Goal: Task Accomplishment & Management: Use online tool/utility

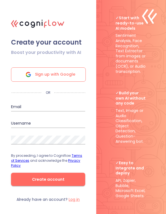
click at [45, 78] on span "Sign up with Google" at bounding box center [55, 75] width 40 height 14
click at [56, 77] on span "Sign up with Google" at bounding box center [55, 75] width 40 height 14
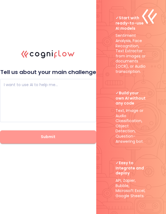
click at [42, 135] on span "Submit" at bounding box center [48, 136] width 78 height 7
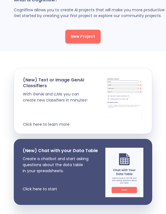
scroll to position [24, 0]
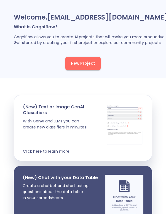
click at [72, 65] on span "New Project" at bounding box center [83, 63] width 24 height 7
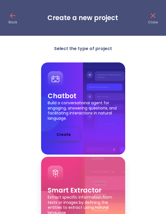
click at [58, 134] on span "Create" at bounding box center [63, 134] width 14 height 7
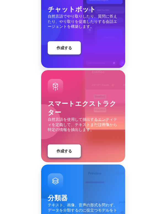
scroll to position [48, 0]
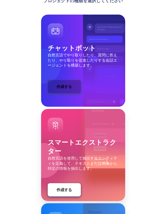
click at [59, 89] on font "作成する" at bounding box center [63, 87] width 15 height 6
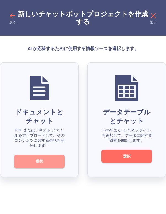
click at [54, 168] on button "選択" at bounding box center [39, 161] width 50 height 13
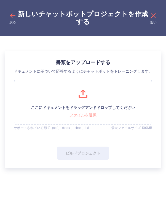
click at [85, 112] on font "ファイルを選択" at bounding box center [82, 115] width 27 height 6
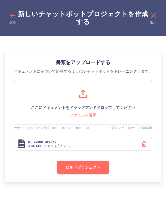
click at [97, 173] on button "ビルドプロジェクト" at bounding box center [83, 167] width 52 height 13
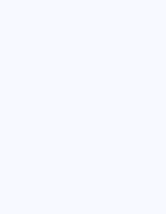
click at [79, 21] on div at bounding box center [83, 107] width 166 height 214
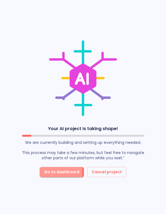
click at [59, 172] on span "Go to dashboard" at bounding box center [61, 172] width 35 height 7
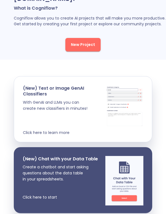
scroll to position [57, 0]
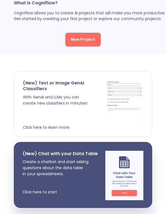
click at [83, 94] on p "With GenAI and LLMs you can create new classifiers in minutes! Click here to le…" at bounding box center [64, 112] width 83 height 36
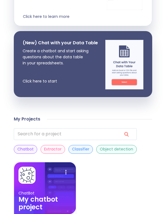
scroll to position [168, 0]
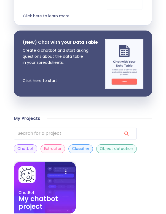
click at [47, 174] on div at bounding box center [44, 174] width 53 height 17
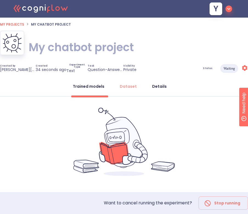
click at [160, 85] on div "Details" at bounding box center [159, 87] width 15 height 6
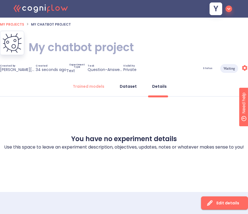
click at [121, 90] on button "Dataset" at bounding box center [129, 86] width 24 height 13
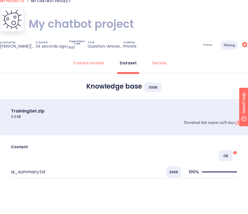
scroll to position [26, 0]
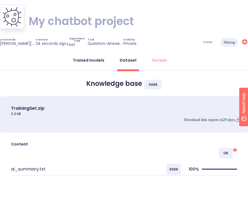
click at [98, 56] on button "Trained models" at bounding box center [89, 60] width 38 height 13
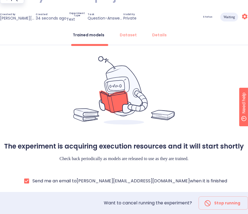
click at [88, 122] on icon at bounding box center [124, 90] width 102 height 69
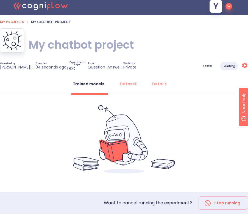
scroll to position [0, 0]
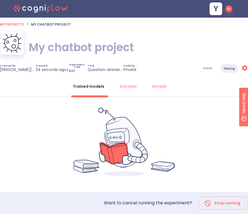
click at [107, 68] on p "Question-Answering" at bounding box center [106, 69] width 36 height 5
click at [165, 69] on div "Status Waiting Settings" at bounding box center [196, 68] width 103 height 9
click at [165, 67] on span "Status" at bounding box center [208, 68] width 10 height 2
click at [165, 69] on span "Status" at bounding box center [208, 68] width 10 height 2
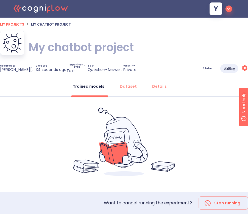
click at [12, 24] on span "My projects" at bounding box center [12, 24] width 24 height 5
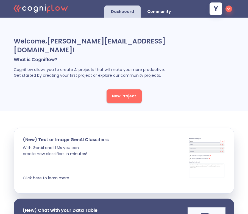
click at [132, 93] on span "New Project" at bounding box center [124, 96] width 24 height 7
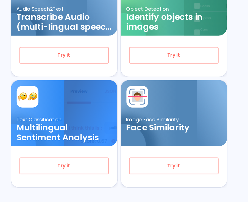
scroll to position [266, 0]
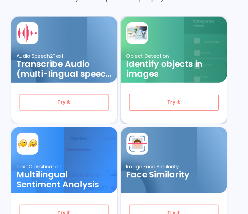
click at [150, 83] on button "Try it" at bounding box center [167, 89] width 70 height 13
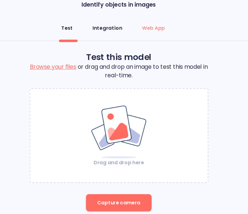
click at [120, 62] on button "Integration" at bounding box center [115, 57] width 30 height 13
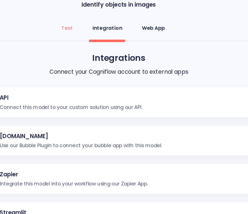
click at [143, 60] on div "Web App" at bounding box center [152, 58] width 18 height 6
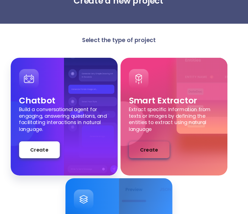
click at [146, 136] on span "Create" at bounding box center [148, 134] width 14 height 7
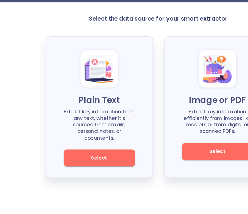
click at [66, 154] on span "Select" at bounding box center [77, 157] width 37 height 7
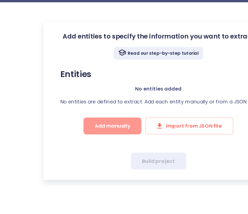
click at [102, 133] on span "Add manually" at bounding box center [88, 132] width 28 height 7
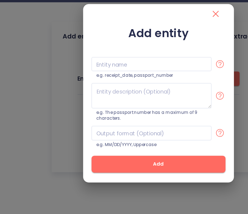
click at [165, 43] on icon "close" at bounding box center [169, 44] width 9 height 9
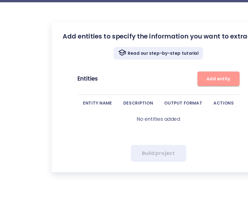
click at [159, 97] on span "Add entity" at bounding box center [172, 96] width 28 height 6
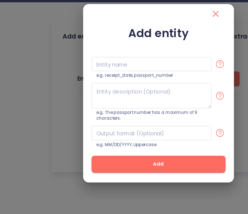
click at [165, 48] on icon "close" at bounding box center [169, 44] width 9 height 9
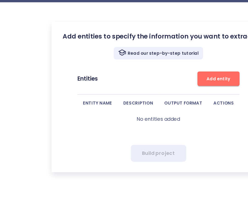
click at [141, 76] on p "Read our step-by-step tutorial" at bounding box center [128, 75] width 56 height 4
click at [111, 112] on th "DESCRIPTION" at bounding box center [108, 114] width 32 height 13
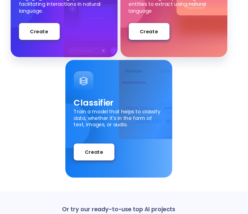
scroll to position [65, 0]
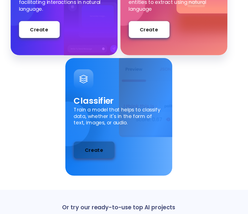
click at [113, 164] on button "Create" at bounding box center [105, 163] width 32 height 13
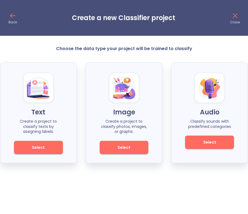
click at [118, 139] on div "Image Create a project to classify photos, images, or graphs. Select" at bounding box center [124, 112] width 77 height 101
click at [117, 146] on span "Select" at bounding box center [124, 147] width 30 height 7
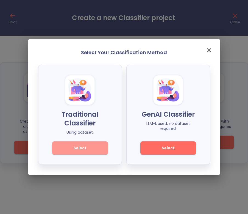
click at [92, 152] on button "Select" at bounding box center [80, 147] width 56 height 13
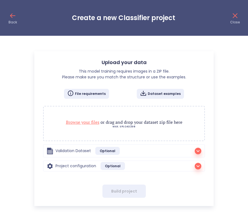
checkbox input "false"
radio input "true"
click at [109, 118] on div "Browse your files or drag and drop your dataset zip file here MAX. UPLOAD 2GB" at bounding box center [124, 123] width 162 height 35
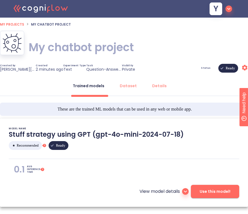
type textarea "[[DATE] 09:03:51]- Starting with download required files from shared storage [[…"
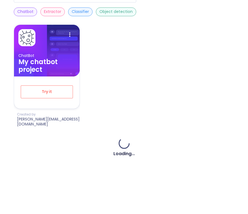
scroll to position [343, 0]
